Goal: Download file/media

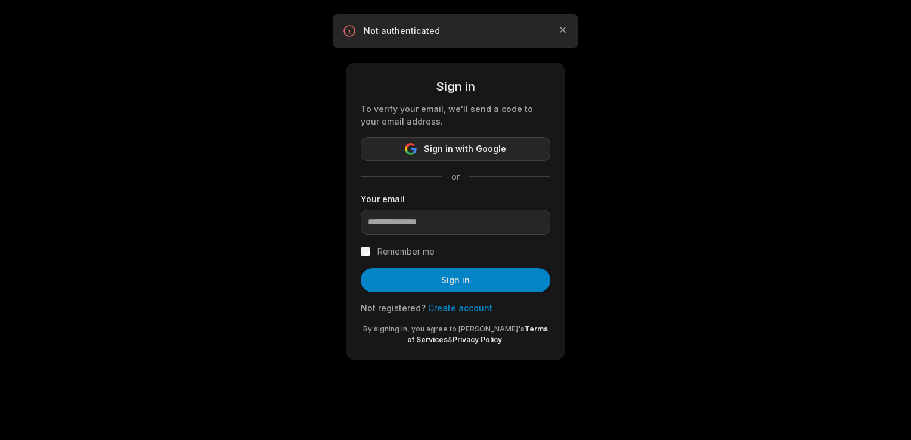
click at [459, 152] on span "Sign in with Google" at bounding box center [465, 149] width 82 height 14
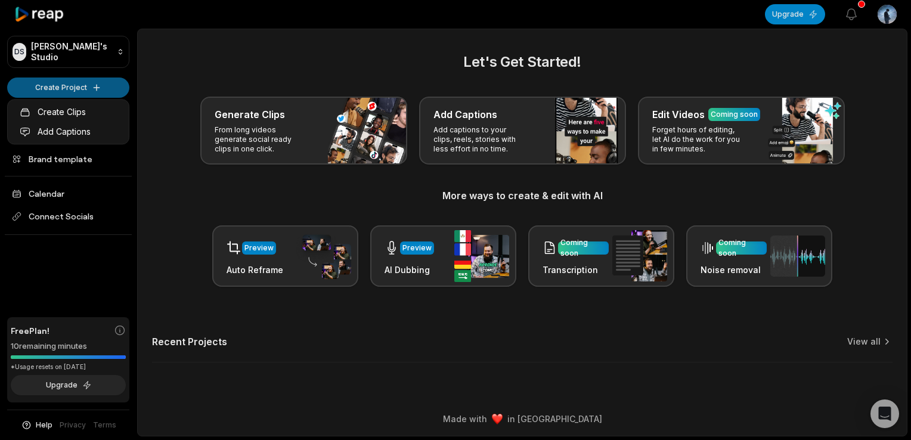
click at [75, 83] on html "DS Denzy's Studio Create Project Home Projects Brand template Calendar Connect …" at bounding box center [455, 220] width 911 height 440
click at [80, 106] on link "Create Clips" at bounding box center [68, 112] width 116 height 20
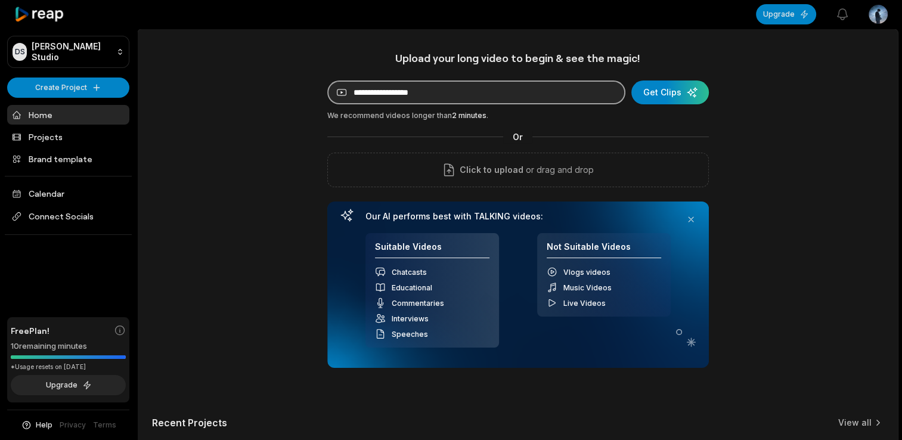
drag, startPoint x: 0, startPoint y: 0, endPoint x: 389, endPoint y: 92, distance: 399.2
paste input "**********"
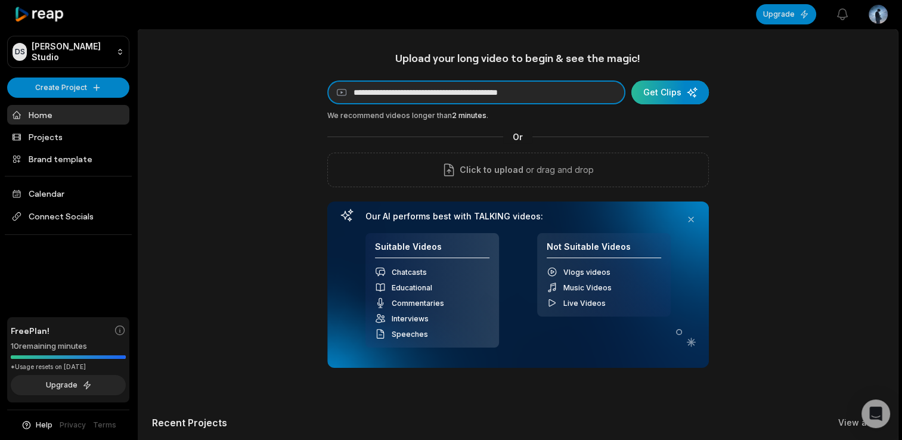
type input "**********"
click at [667, 100] on div "submit" at bounding box center [669, 92] width 77 height 24
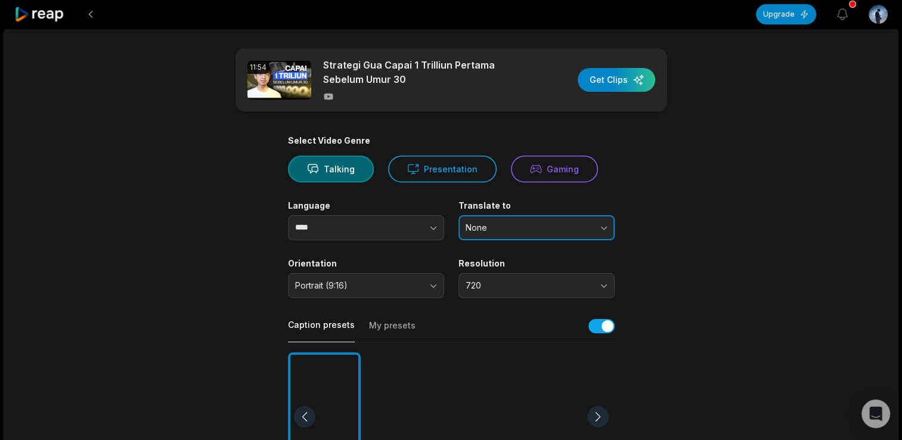
click at [511, 235] on button "None" at bounding box center [536, 227] width 156 height 25
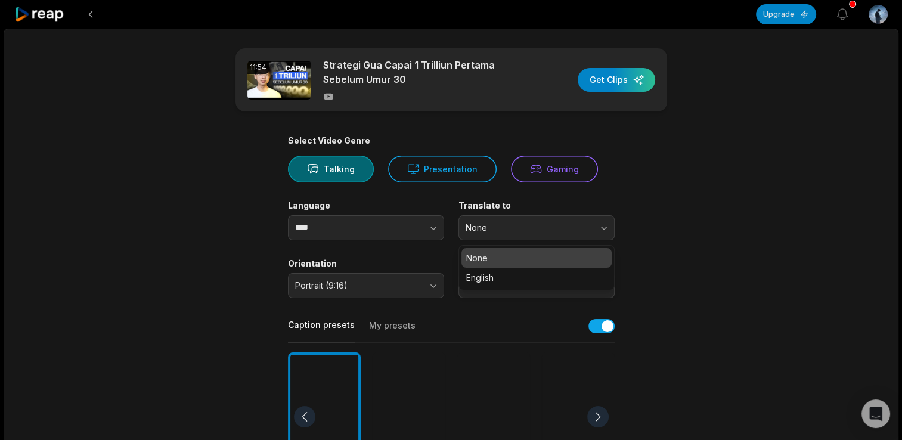
click at [456, 219] on div "Language **** Translate to None None English" at bounding box center [451, 220] width 327 height 40
click at [431, 223] on icon "button" at bounding box center [433, 228] width 12 height 12
click at [431, 228] on icon "button" at bounding box center [433, 228] width 6 height 4
type input "****"
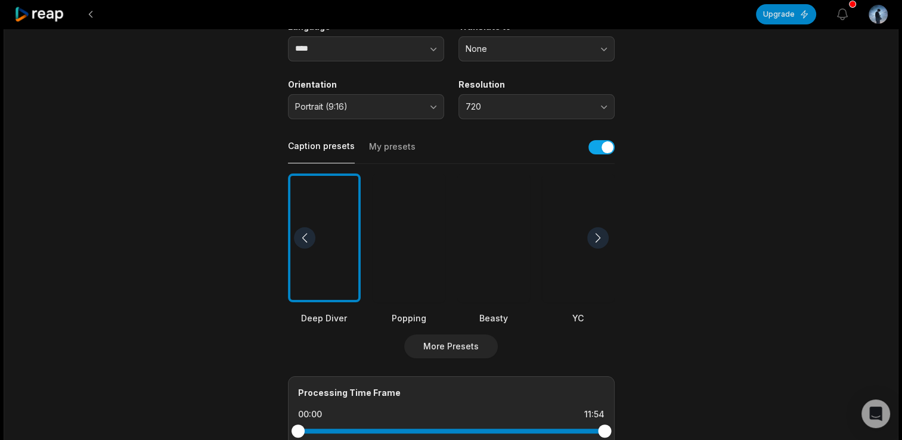
click at [425, 224] on div at bounding box center [408, 237] width 73 height 129
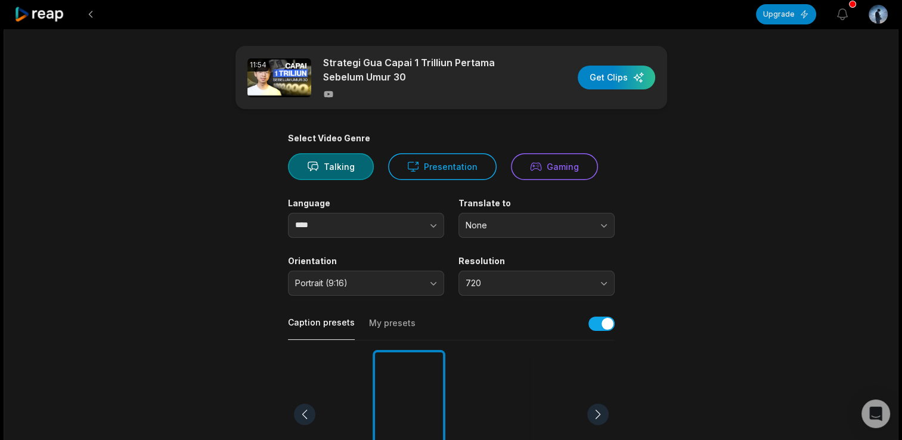
scroll to position [0, 0]
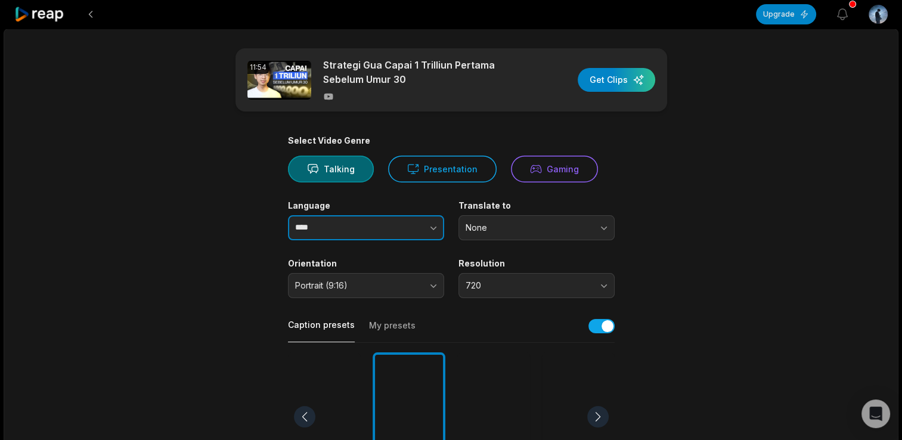
click at [435, 228] on icon "button" at bounding box center [433, 228] width 12 height 12
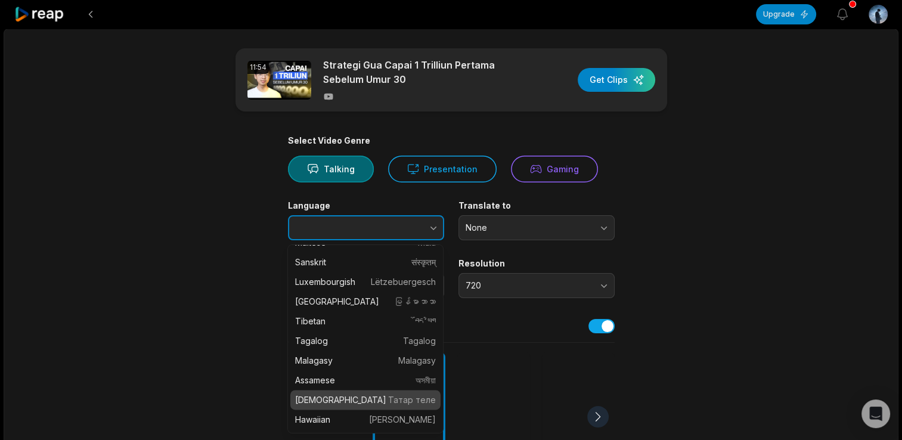
scroll to position [1683, 0]
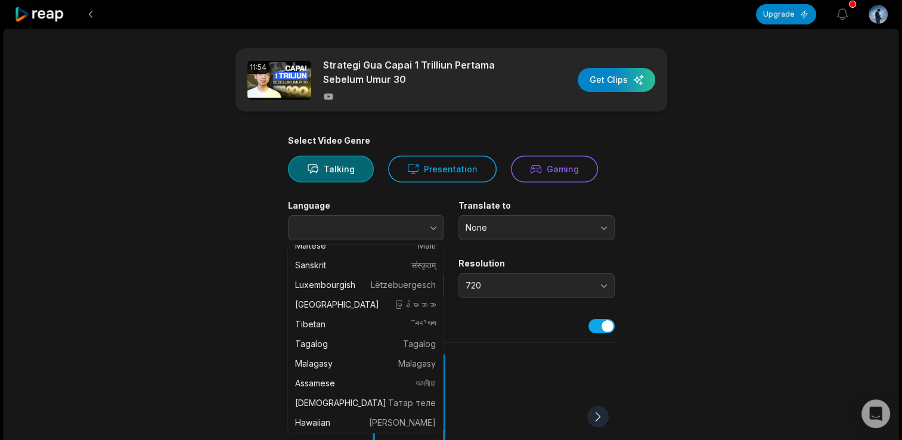
type input "****"
click at [243, 265] on main "11:54 Strategi Gua Capai 1 Trilliun Pertama Sebelum Umur 30 Get Clips Select Vi…" at bounding box center [451, 413] width 577 height 730
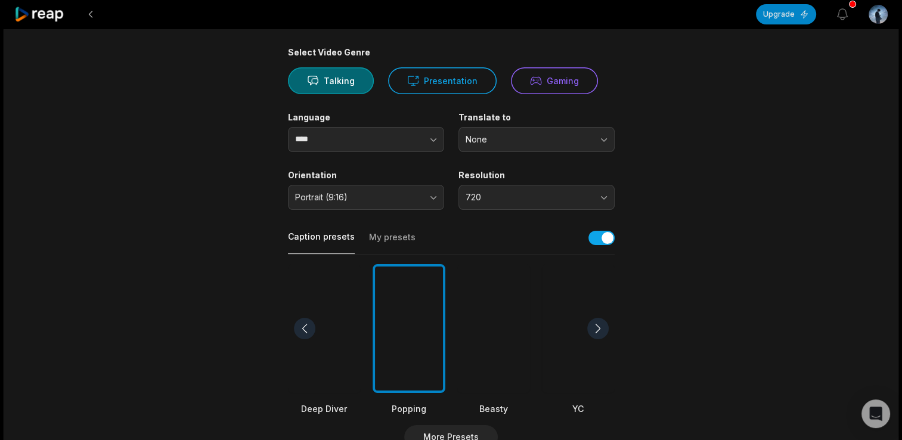
scroll to position [0, 0]
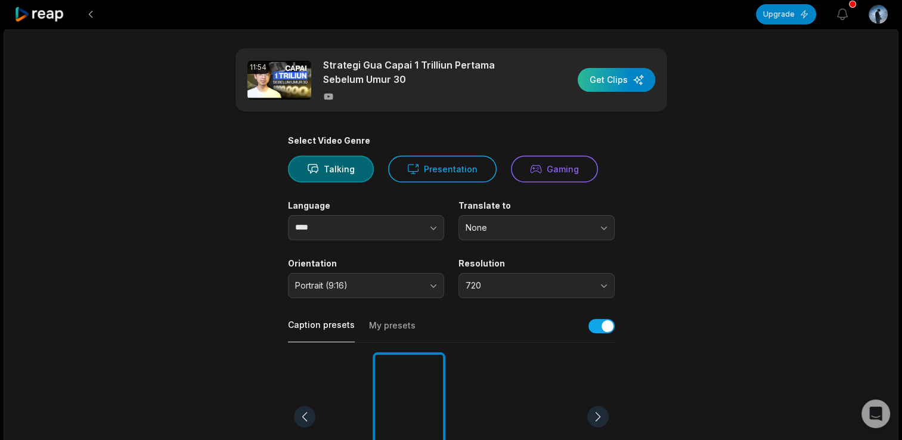
click at [620, 80] on div "button" at bounding box center [615, 80] width 77 height 24
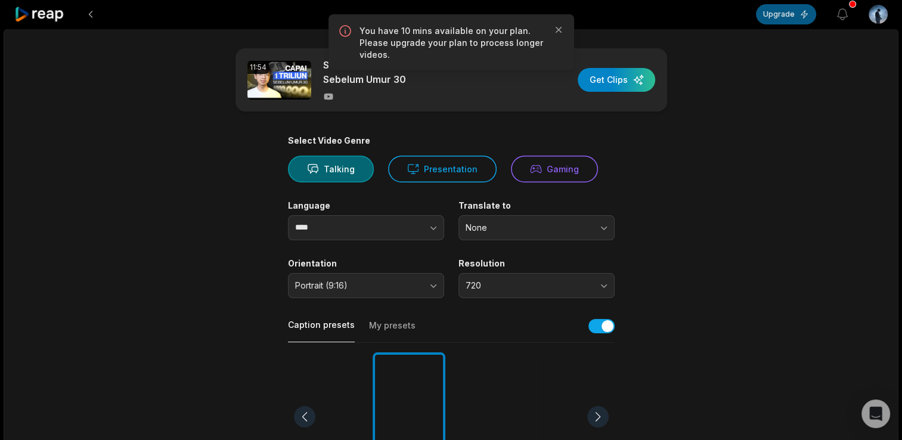
click at [782, 16] on button "Upgrade" at bounding box center [786, 14] width 60 height 20
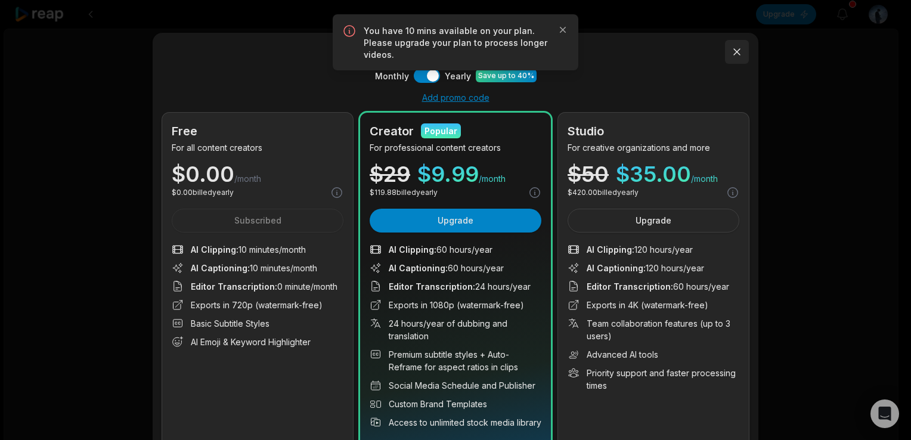
click at [732, 44] on button at bounding box center [737, 52] width 24 height 24
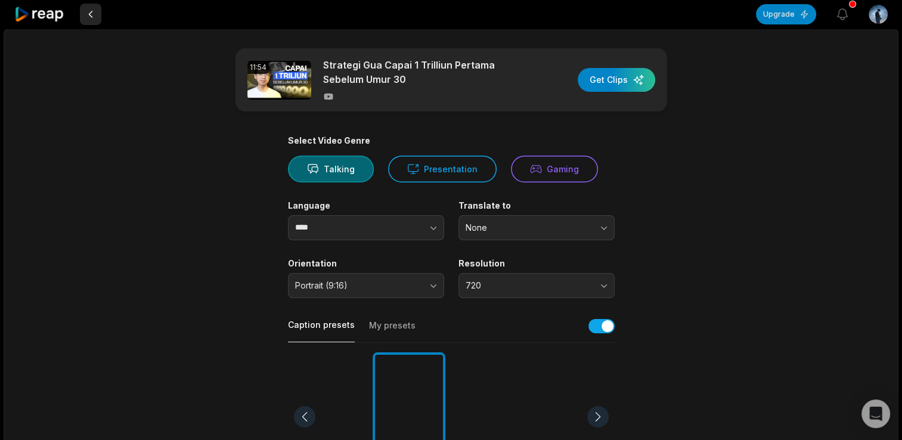
click at [91, 13] on button at bounding box center [90, 14] width 21 height 21
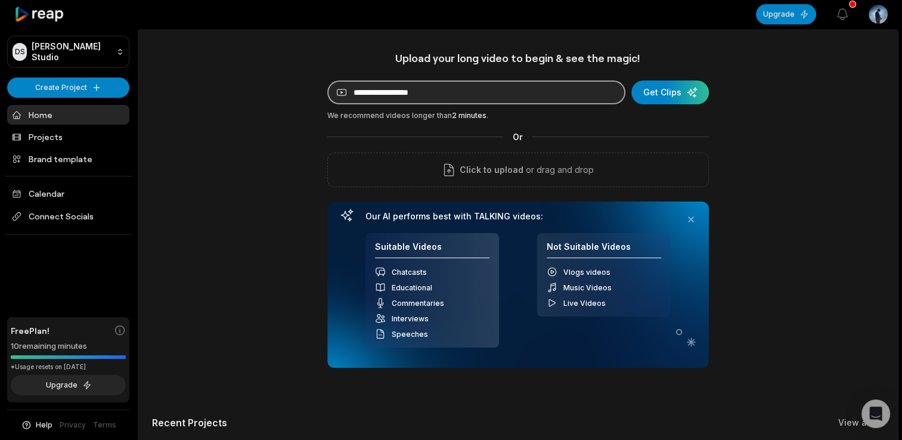
paste input "**********"
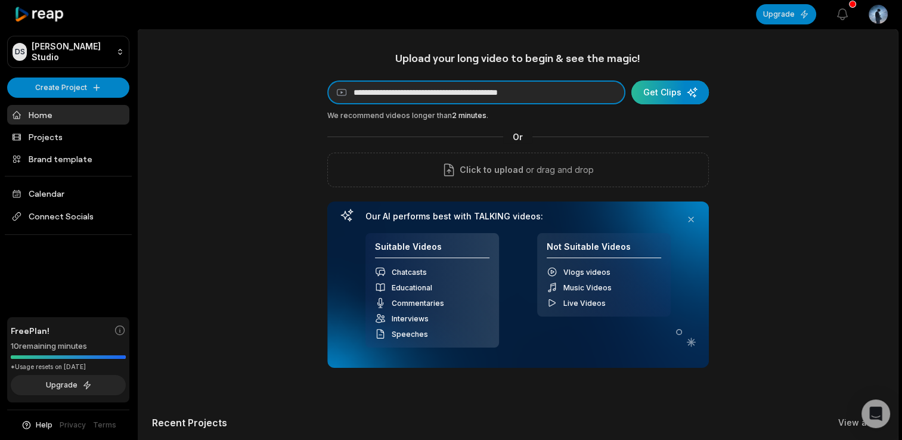
type input "**********"
click at [657, 96] on div "submit" at bounding box center [669, 92] width 77 height 24
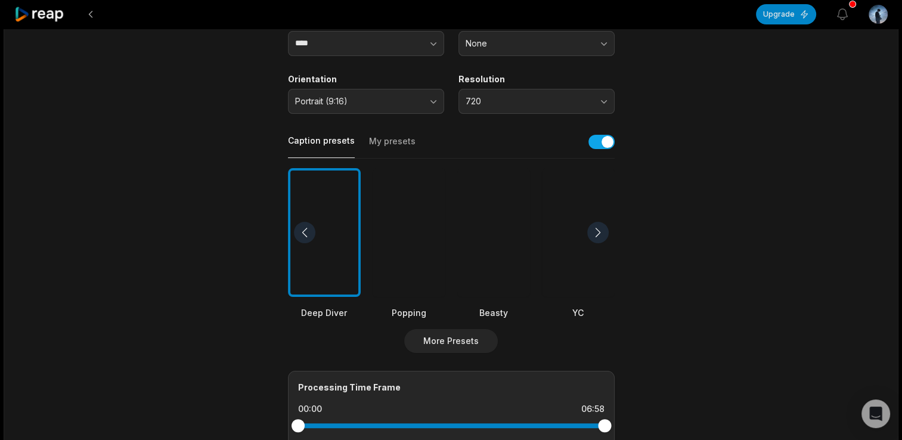
click at [405, 249] on div at bounding box center [408, 232] width 73 height 129
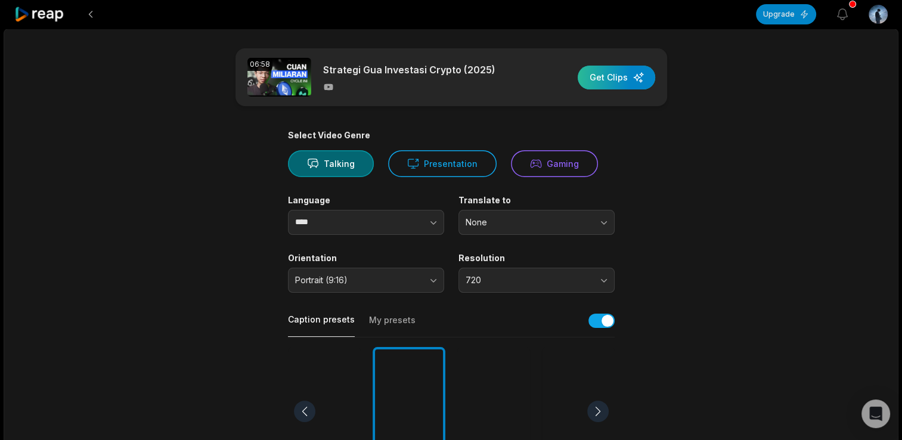
click at [639, 79] on div "button" at bounding box center [615, 78] width 77 height 24
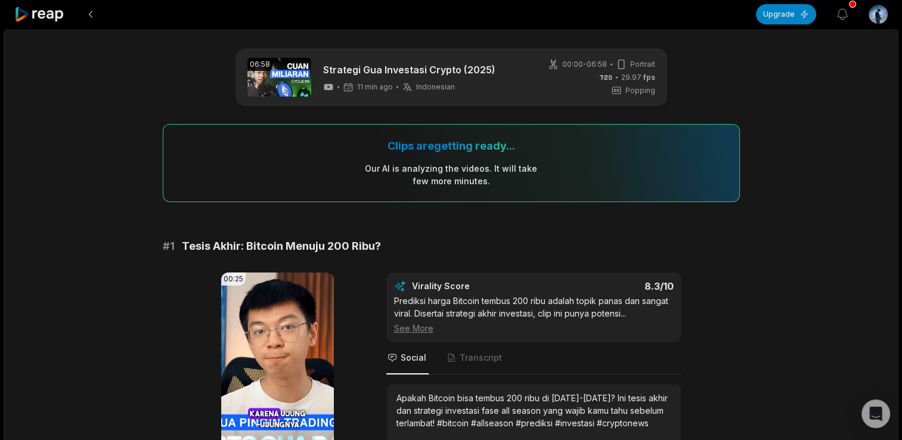
scroll to position [119, 0]
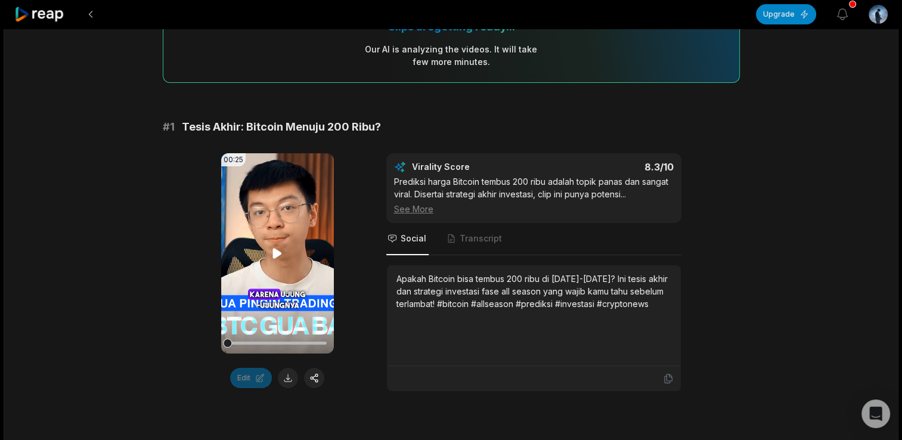
click at [275, 257] on icon at bounding box center [277, 253] width 9 height 10
click at [275, 257] on icon at bounding box center [277, 254] width 5 height 8
click at [274, 258] on icon at bounding box center [277, 253] width 9 height 10
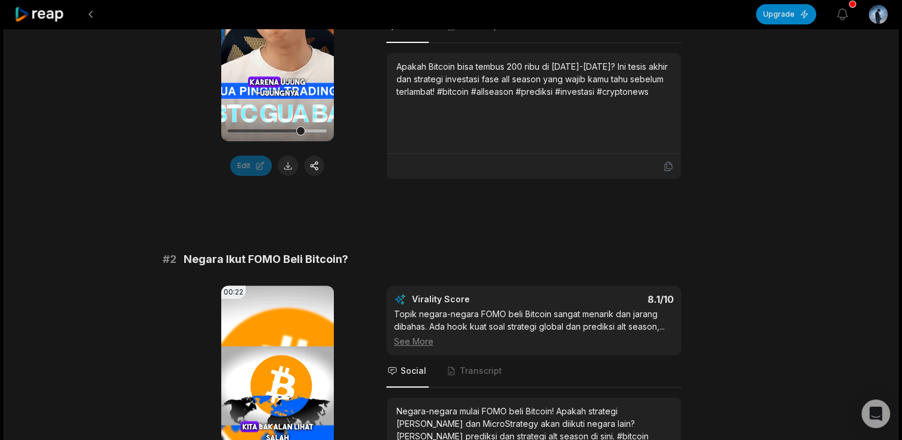
scroll to position [417, 0]
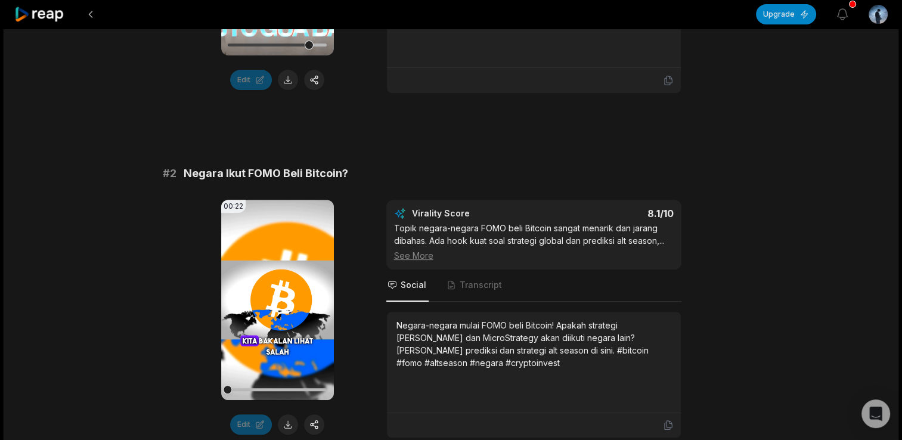
click at [280, 299] on icon at bounding box center [277, 300] width 9 height 10
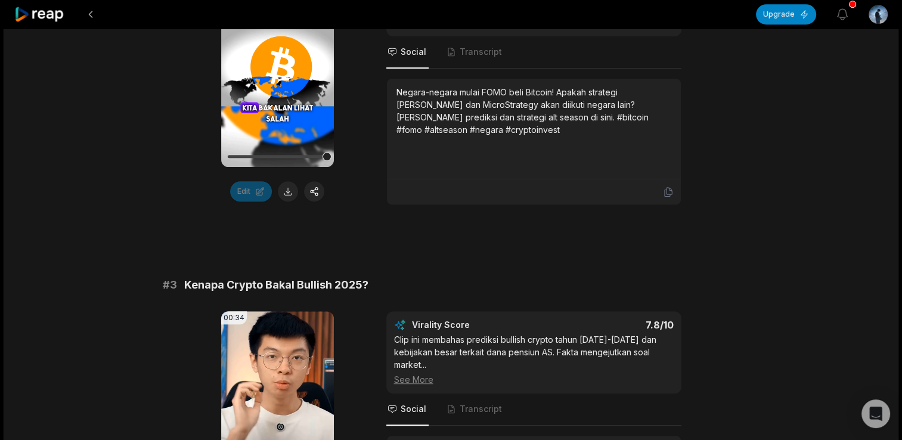
scroll to position [715, 0]
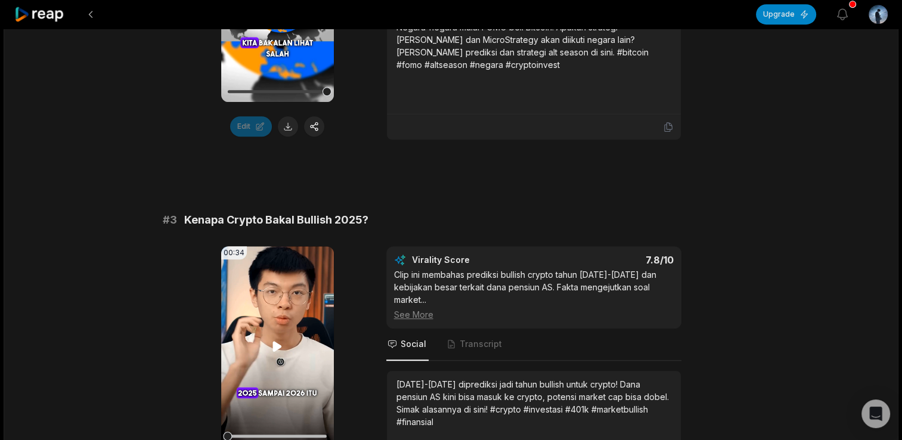
click at [271, 344] on icon at bounding box center [277, 346] width 14 height 14
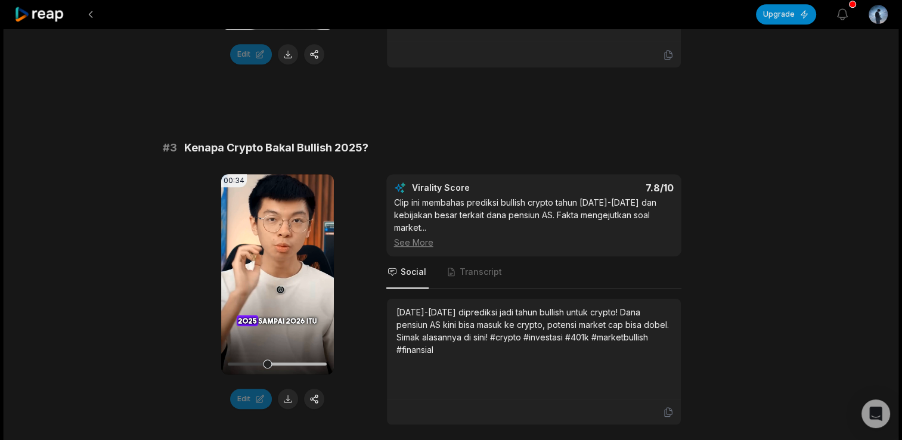
scroll to position [768, 0]
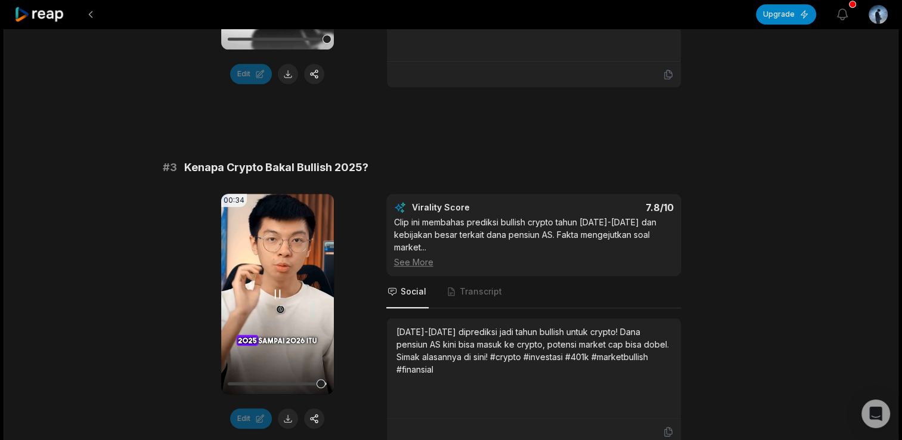
click at [278, 289] on icon at bounding box center [277, 294] width 14 height 14
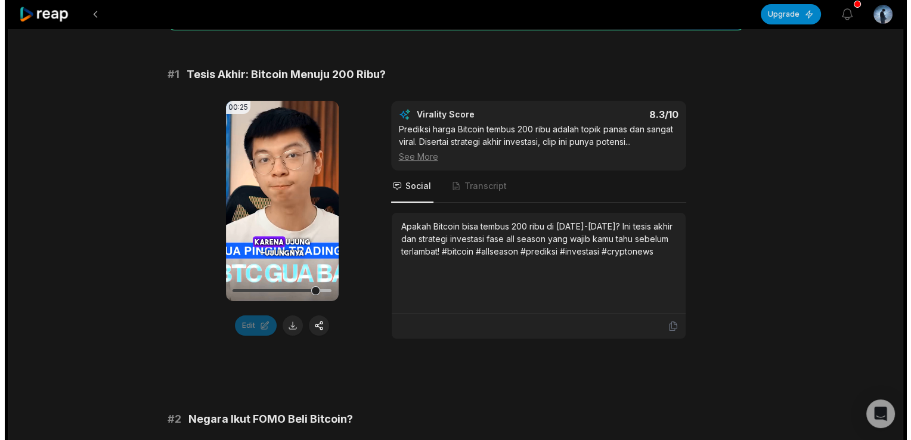
scroll to position [0, 0]
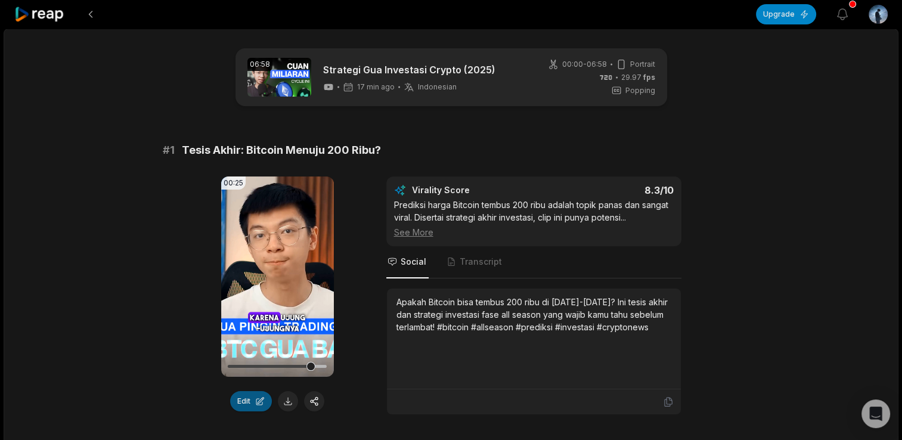
click at [259, 400] on button "Edit" at bounding box center [251, 401] width 42 height 20
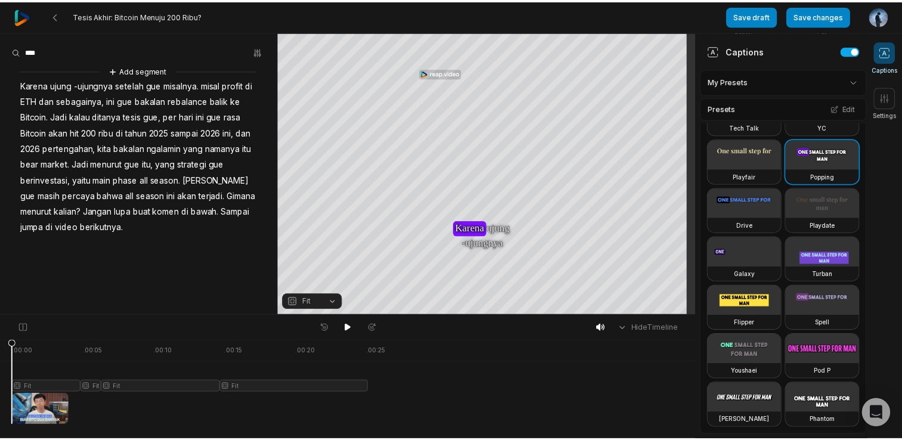
scroll to position [673, 0]
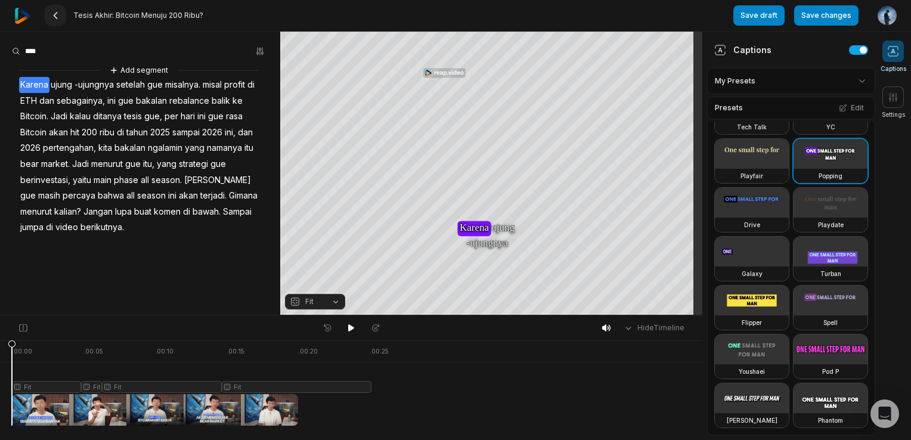
click at [55, 18] on icon at bounding box center [56, 16] width 10 height 10
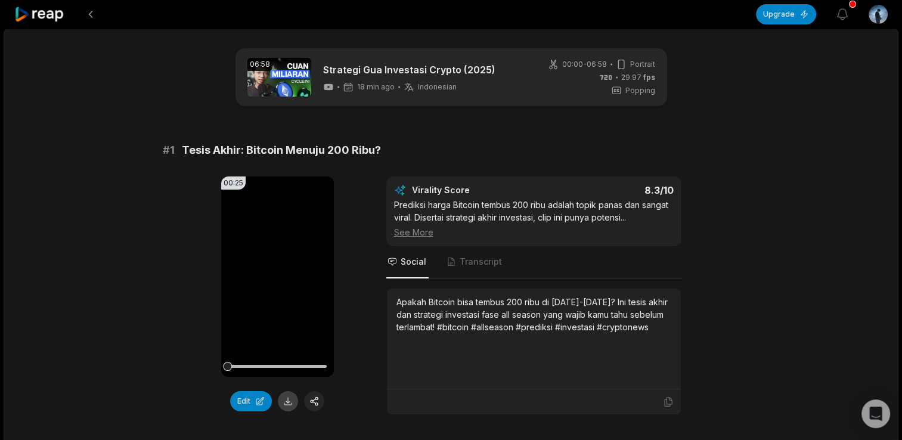
click at [287, 394] on button at bounding box center [288, 401] width 20 height 20
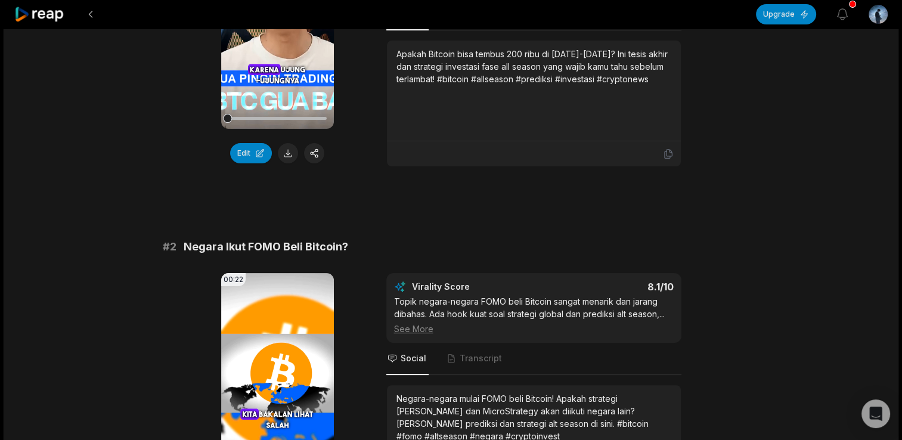
scroll to position [358, 0]
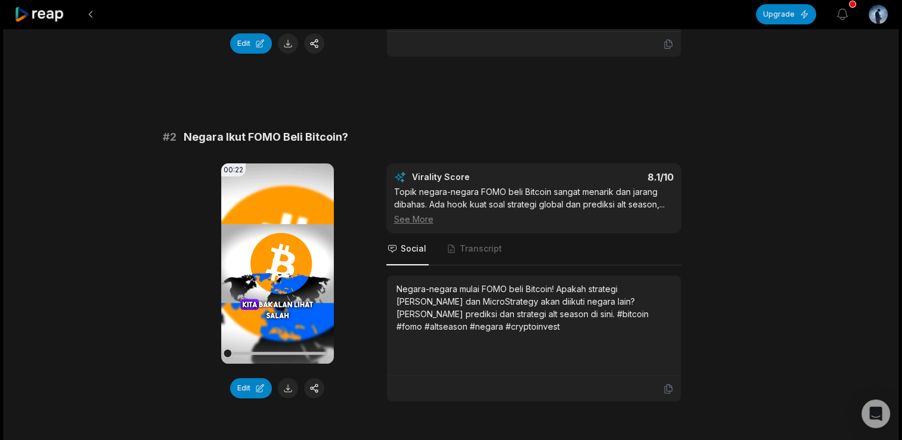
click at [274, 262] on icon at bounding box center [277, 263] width 9 height 10
click at [288, 385] on button at bounding box center [288, 388] width 20 height 20
click at [277, 263] on icon at bounding box center [277, 263] width 14 height 14
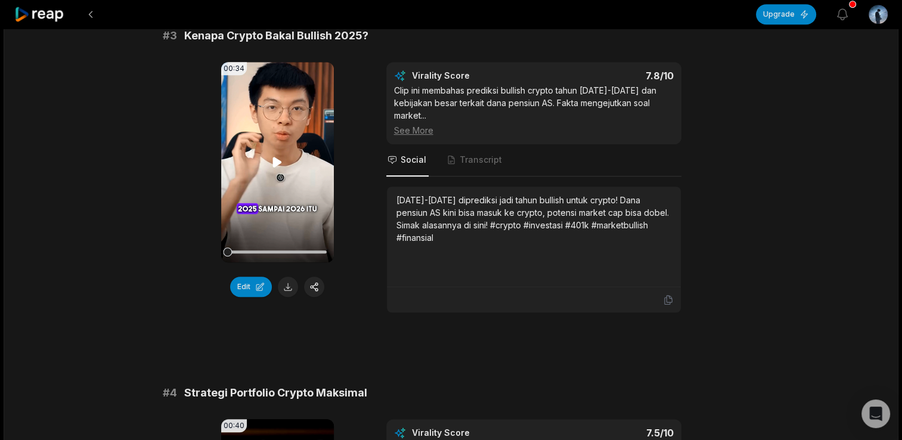
scroll to position [834, 0]
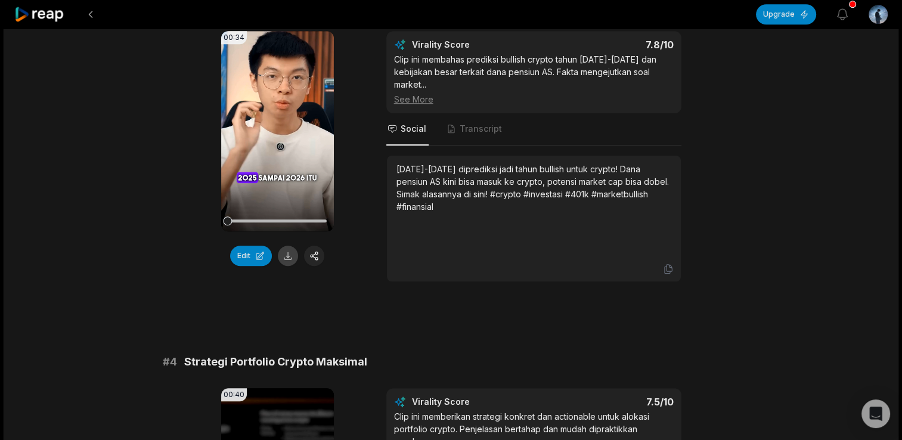
click at [290, 251] on button at bounding box center [288, 256] width 20 height 20
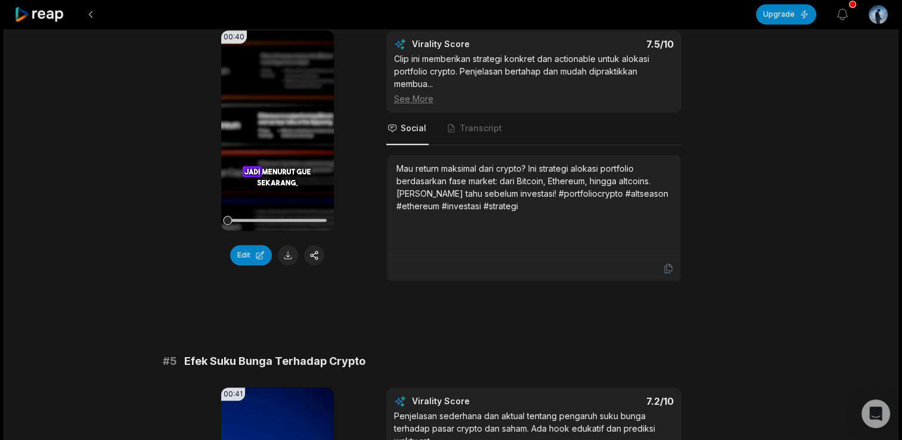
scroll to position [1192, 0]
click at [286, 251] on button at bounding box center [288, 255] width 20 height 20
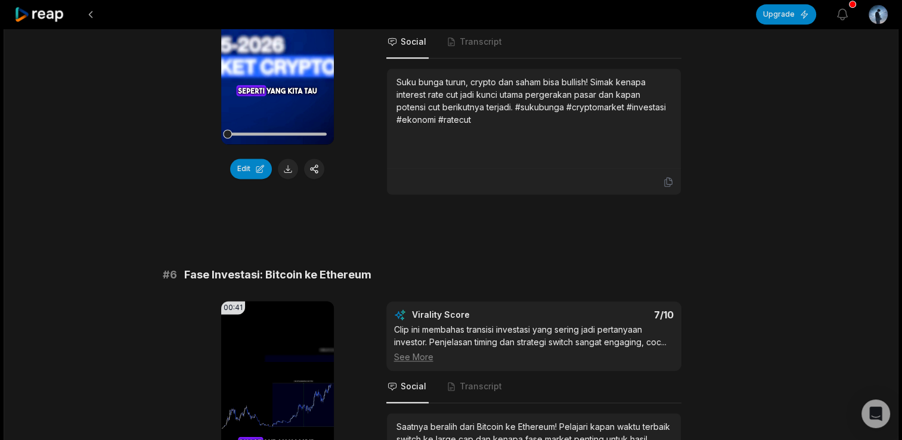
scroll to position [1609, 0]
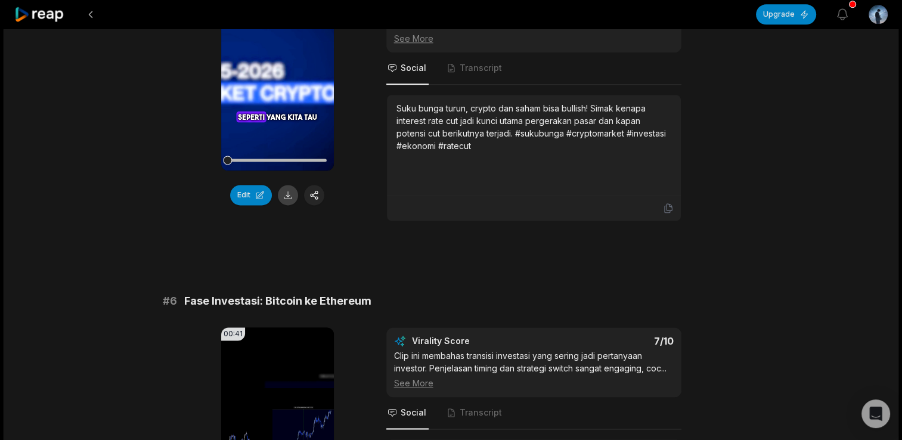
click at [285, 194] on button at bounding box center [288, 195] width 20 height 20
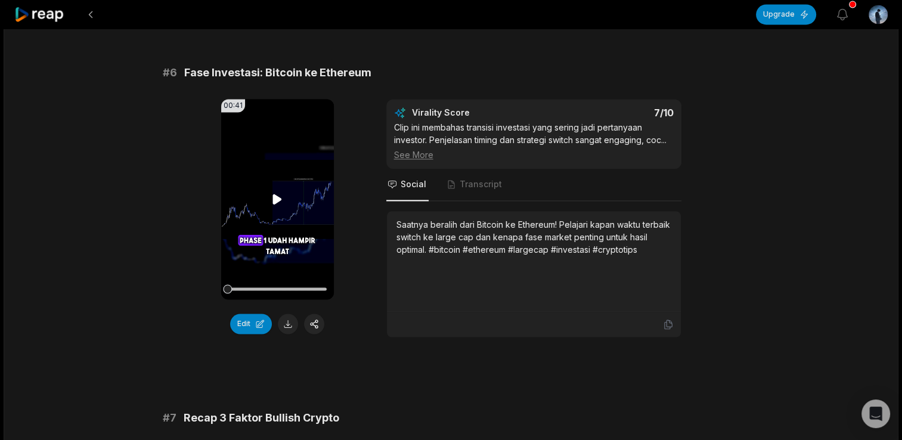
scroll to position [1907, 0]
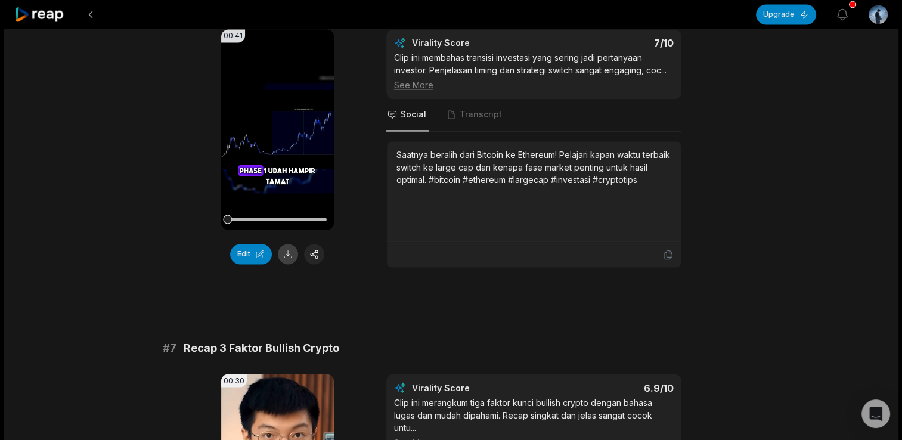
click at [281, 244] on button at bounding box center [288, 254] width 20 height 20
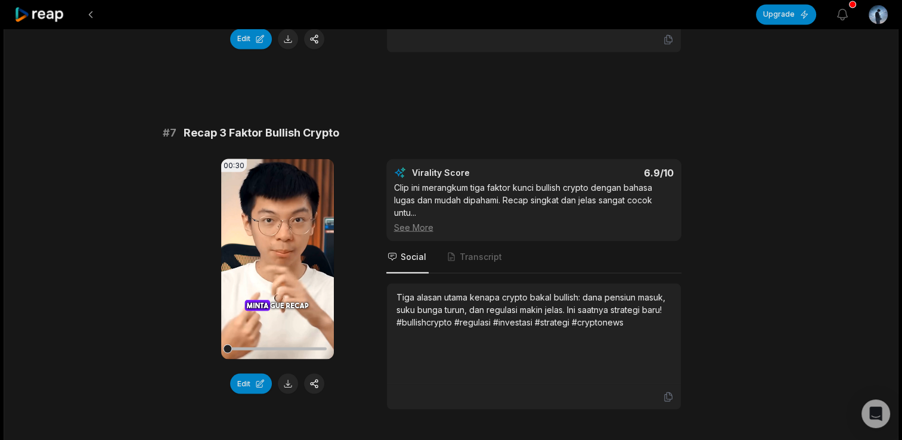
scroll to position [2221, 0]
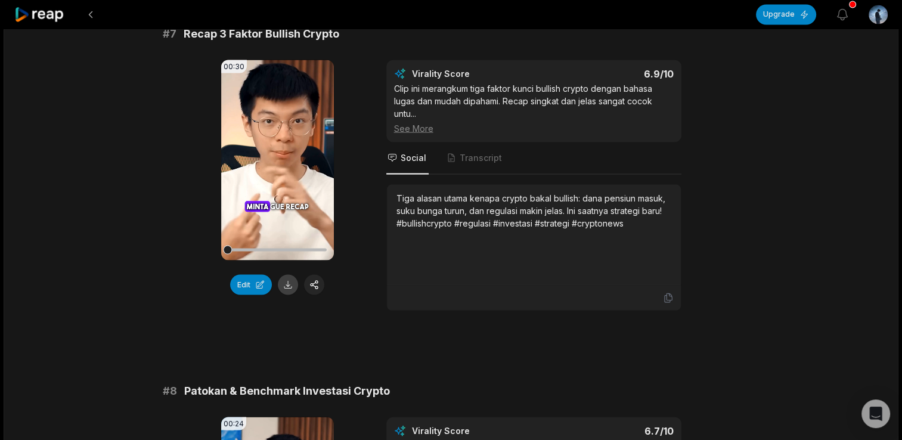
click at [293, 282] on button at bounding box center [288, 284] width 20 height 20
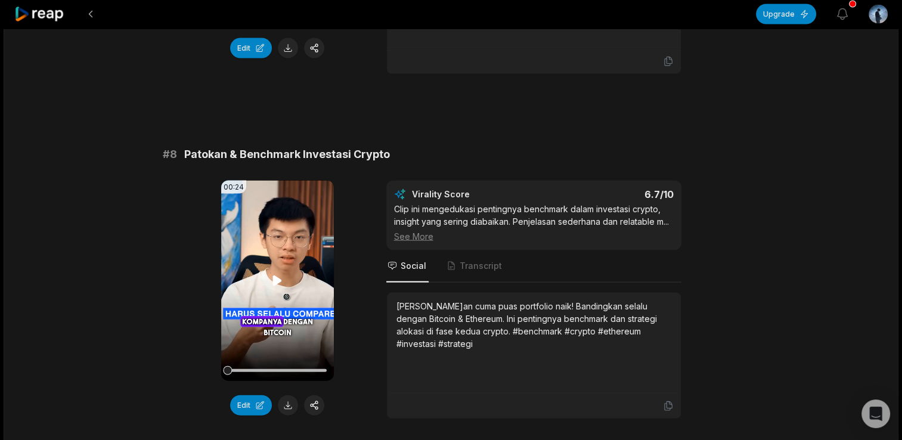
scroll to position [2519, 0]
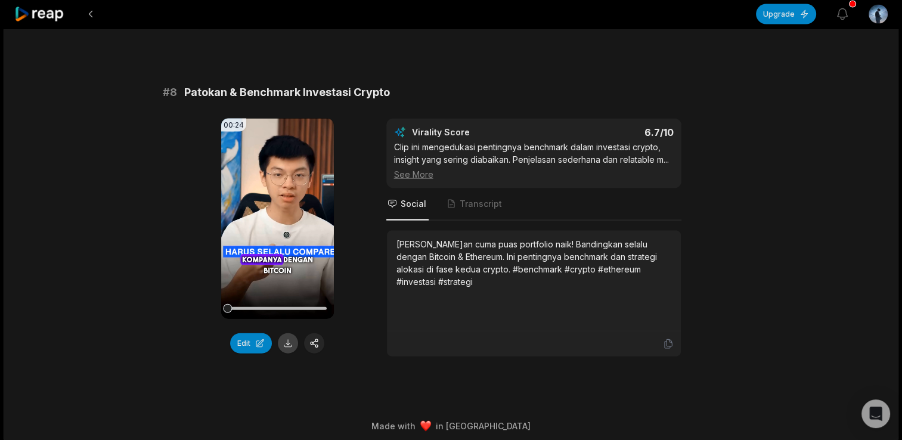
click at [287, 335] on button at bounding box center [288, 343] width 20 height 20
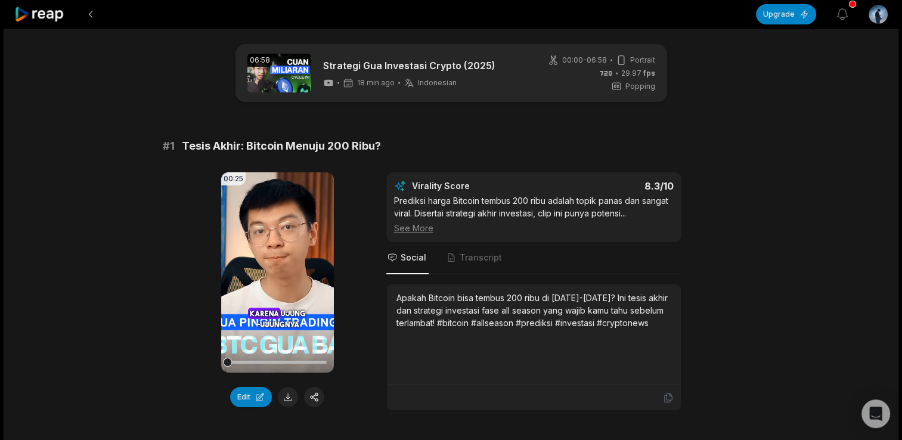
scroll to position [0, 0]
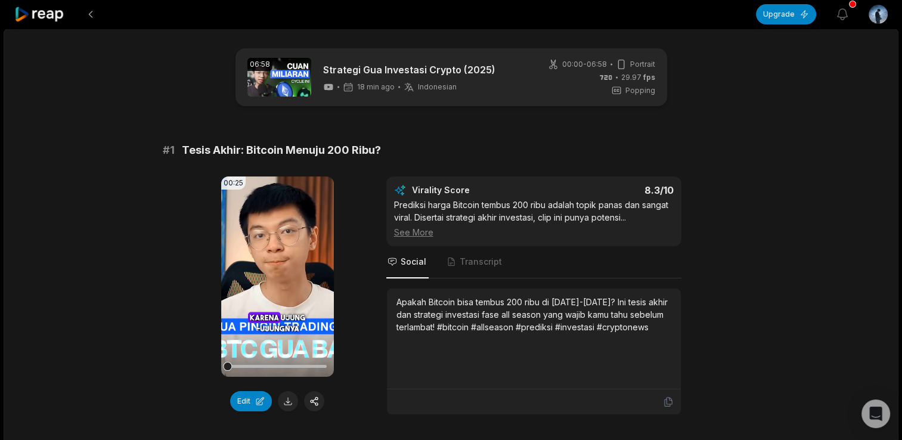
click at [94, 16] on button at bounding box center [90, 14] width 21 height 21
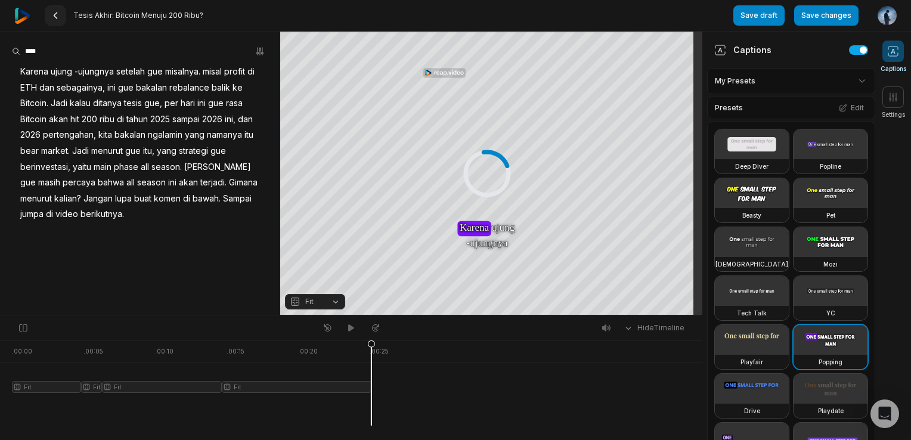
click at [55, 17] on 335 at bounding box center [55, 16] width 3 height 6
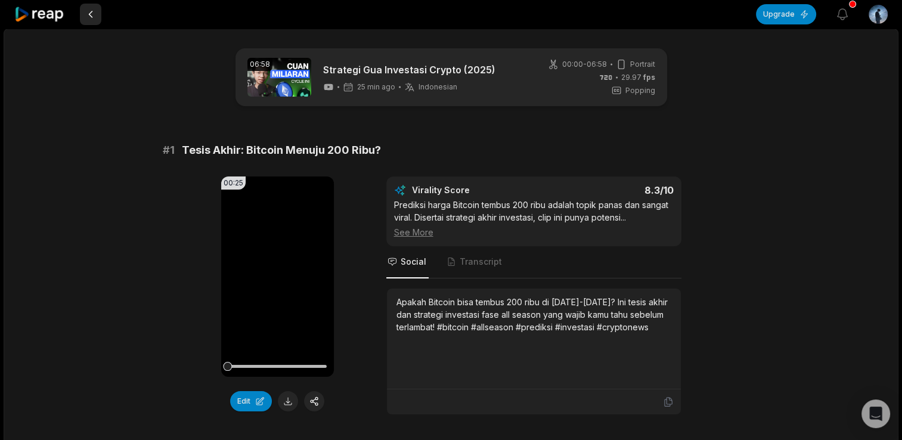
click at [94, 18] on button at bounding box center [90, 14] width 21 height 21
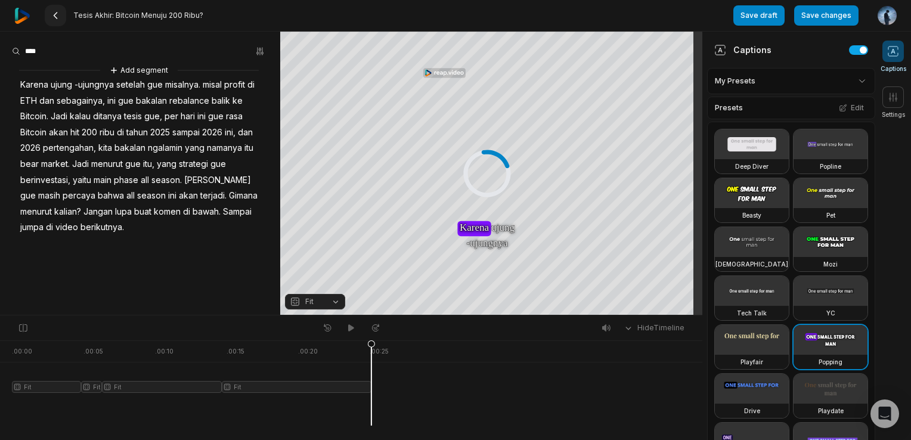
click at [60, 14] on icon at bounding box center [56, 16] width 10 height 10
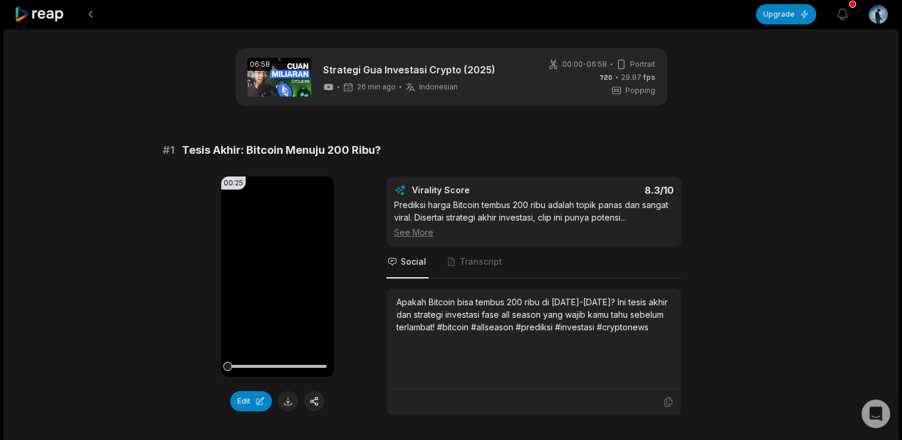
click at [49, 18] on icon at bounding box center [39, 15] width 51 height 16
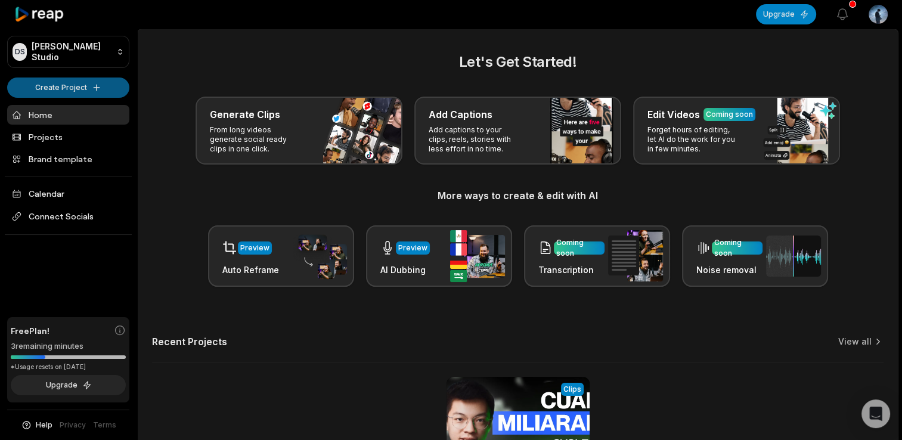
click at [92, 82] on html "DS Denzy's Studio Create Project Home Projects Brand template Calendar Connect …" at bounding box center [451, 220] width 902 height 440
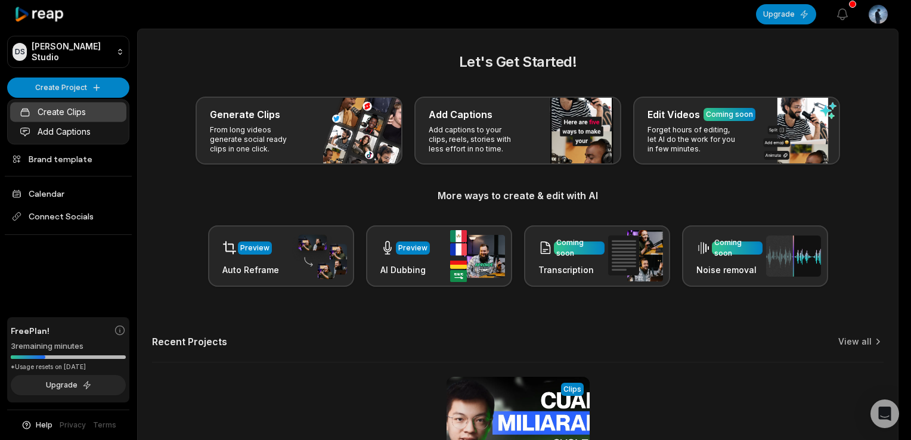
click at [89, 107] on link "Create Clips" at bounding box center [68, 112] width 116 height 20
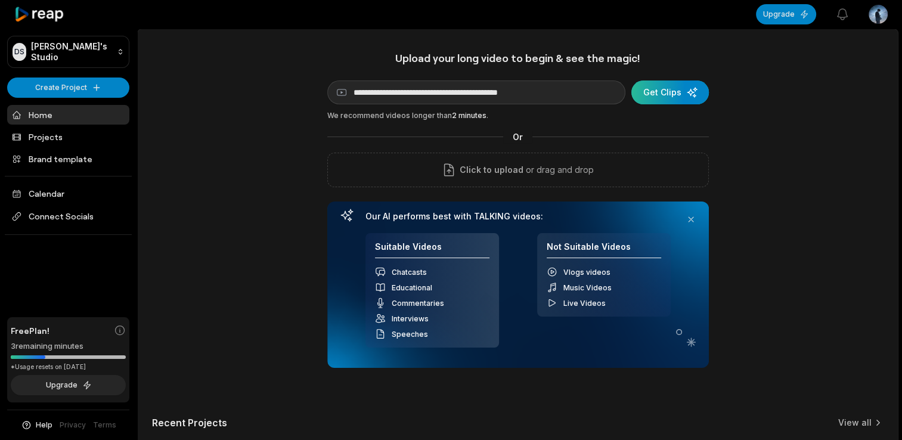
type input "**********"
click at [651, 95] on div "submit" at bounding box center [669, 92] width 77 height 24
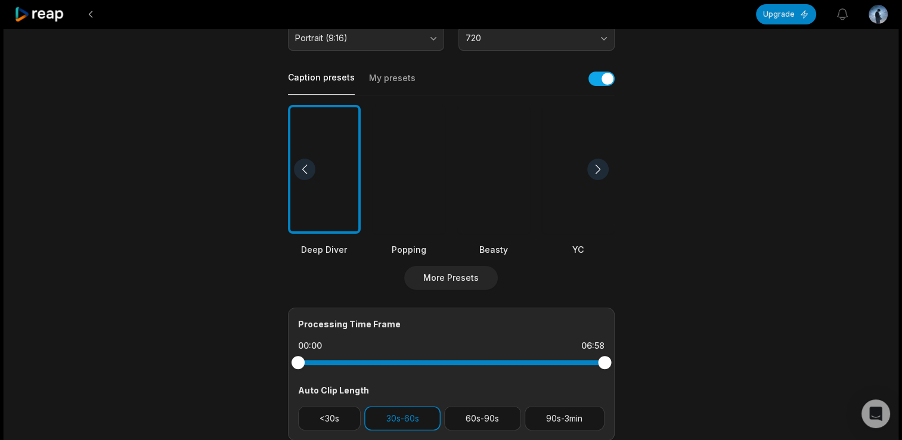
scroll to position [417, 0]
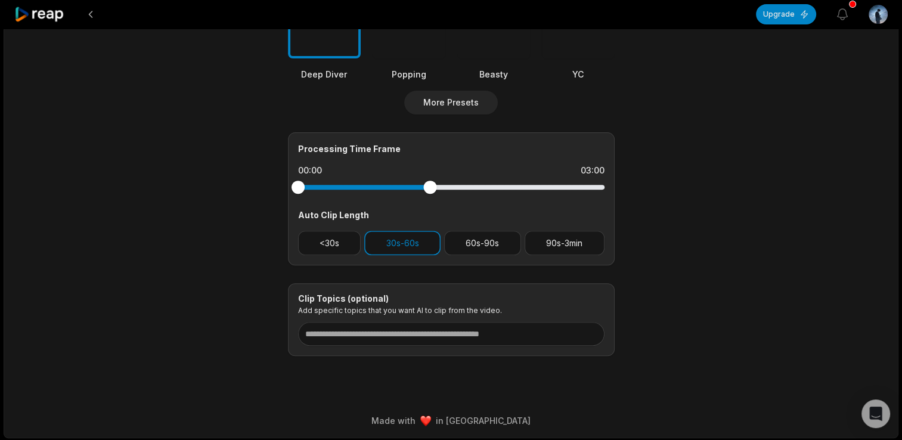
drag, startPoint x: 605, startPoint y: 182, endPoint x: 430, endPoint y: 196, distance: 176.3
click at [430, 196] on div at bounding box center [451, 186] width 306 height 21
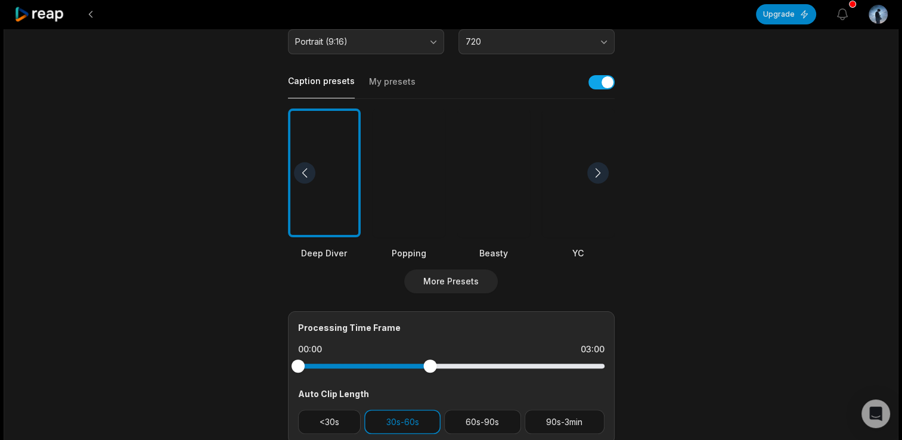
click at [222, 173] on main "06:58 Strategi Gua Investasi Crypto (2025) Get Clips Select Video Genre Talking…" at bounding box center [451, 172] width 577 height 725
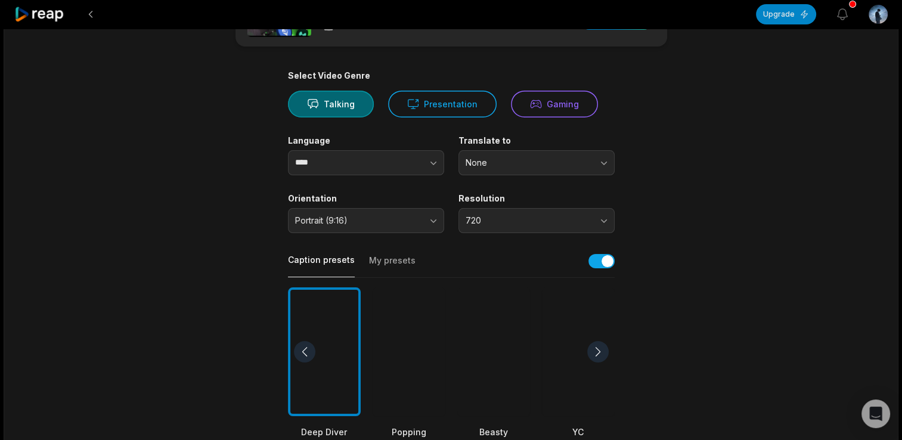
scroll to position [0, 0]
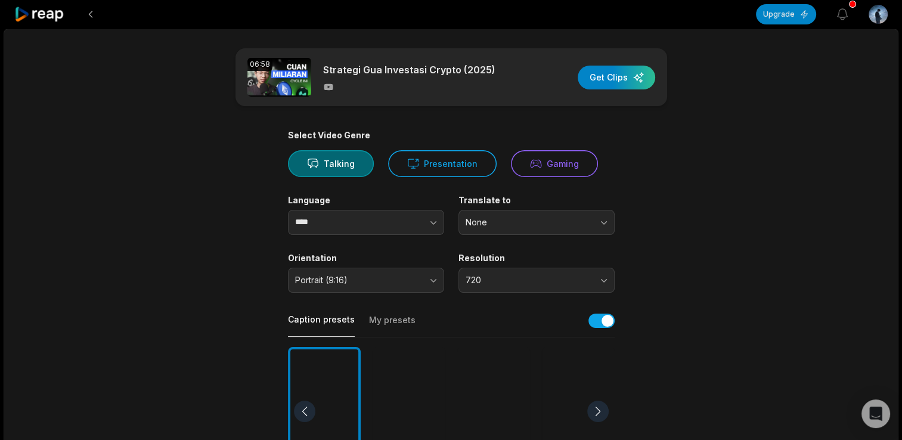
drag, startPoint x: 160, startPoint y: 113, endPoint x: 139, endPoint y: 87, distance: 33.5
click at [160, 113] on div "06:58 Strategi Gua Investasi Crypto (2025) Get Clips Select Video Genre Talking…" at bounding box center [451, 442] width 894 height 827
click at [51, 13] on icon at bounding box center [39, 15] width 51 height 16
